Goal: Transaction & Acquisition: Book appointment/travel/reservation

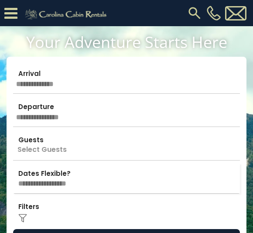
click at [33, 85] on input "text" at bounding box center [126, 78] width 227 height 31
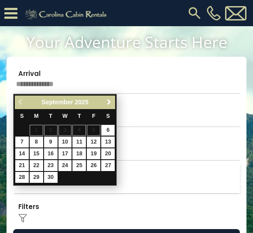
click at [106, 107] on link "Next" at bounding box center [108, 102] width 11 height 11
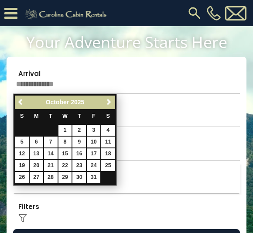
click at [98, 153] on link "17" at bounding box center [94, 153] width 14 height 11
type input "********"
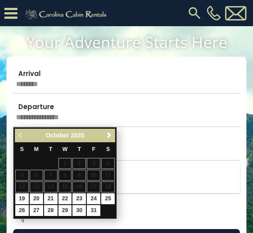
click at [41, 197] on link "20" at bounding box center [37, 198] width 14 height 11
type input "********"
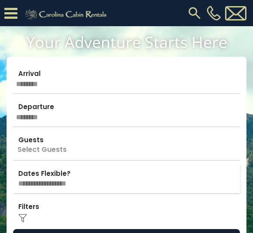
click at [73, 156] on p "Select Guests" at bounding box center [126, 145] width 227 height 31
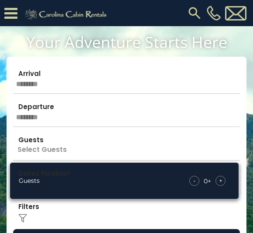
click at [224, 179] on div "+" at bounding box center [220, 181] width 10 height 10
click at [220, 181] on span "+" at bounding box center [220, 180] width 3 height 9
click at [221, 181] on span "+" at bounding box center [220, 180] width 3 height 9
click at [221, 179] on span "+" at bounding box center [220, 180] width 3 height 9
click at [229, 133] on p "4+" at bounding box center [126, 145] width 227 height 31
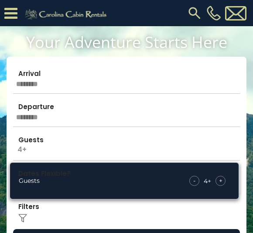
click at [113, 215] on div "Click to Choose" at bounding box center [126, 211] width 227 height 31
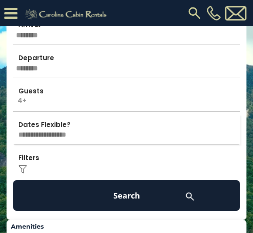
scroll to position [72, 0]
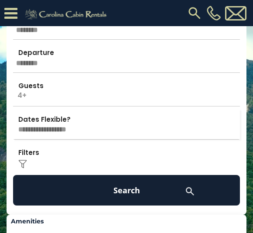
click at [122, 191] on button "Search" at bounding box center [126, 190] width 227 height 31
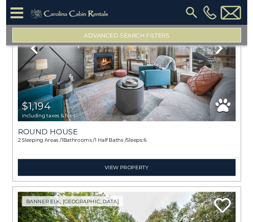
scroll to position [6023, 0]
